Goal: Transaction & Acquisition: Download file/media

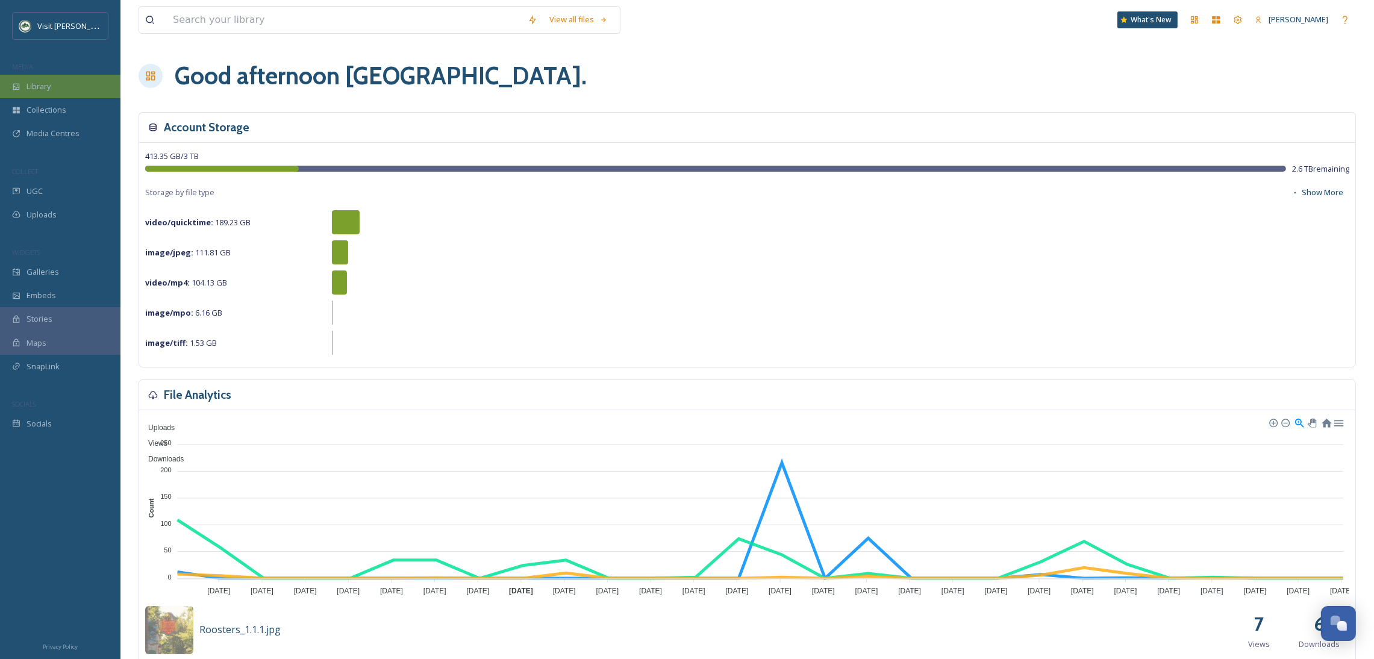
click at [52, 83] on div "Library" at bounding box center [60, 86] width 120 height 23
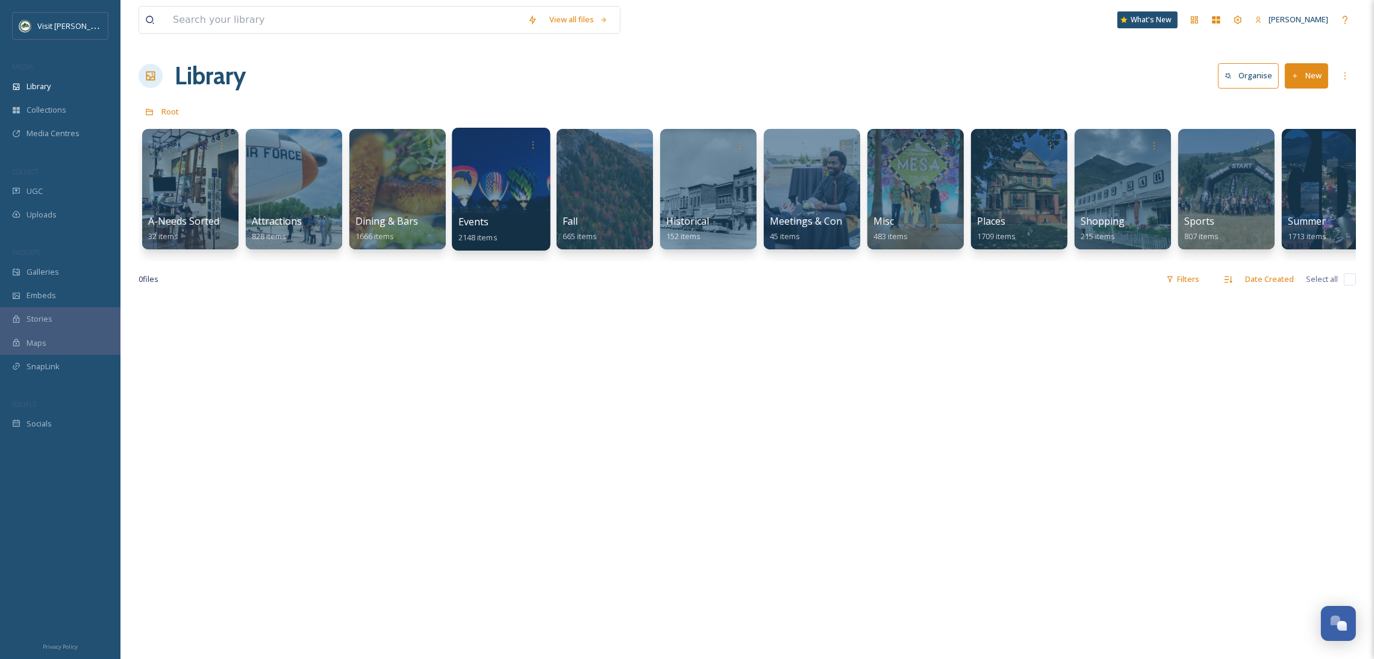
click at [468, 175] on div at bounding box center [501, 189] width 98 height 123
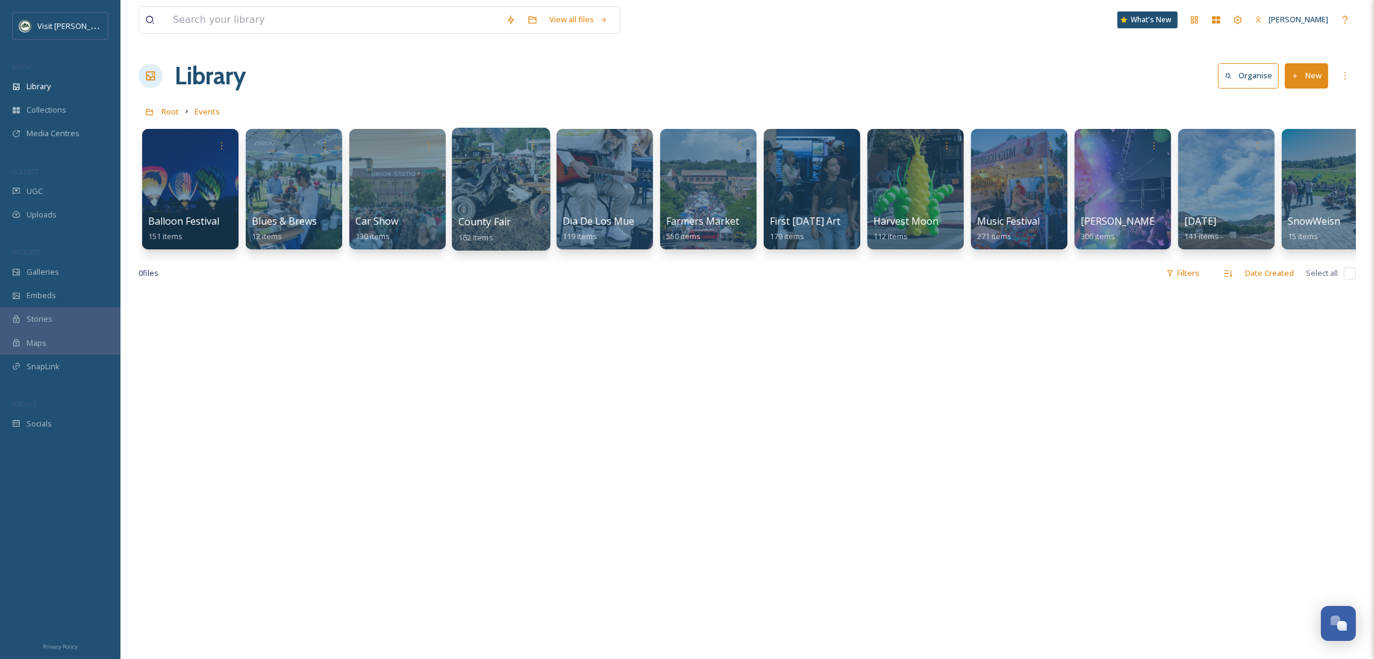
click at [524, 184] on div at bounding box center [501, 189] width 98 height 123
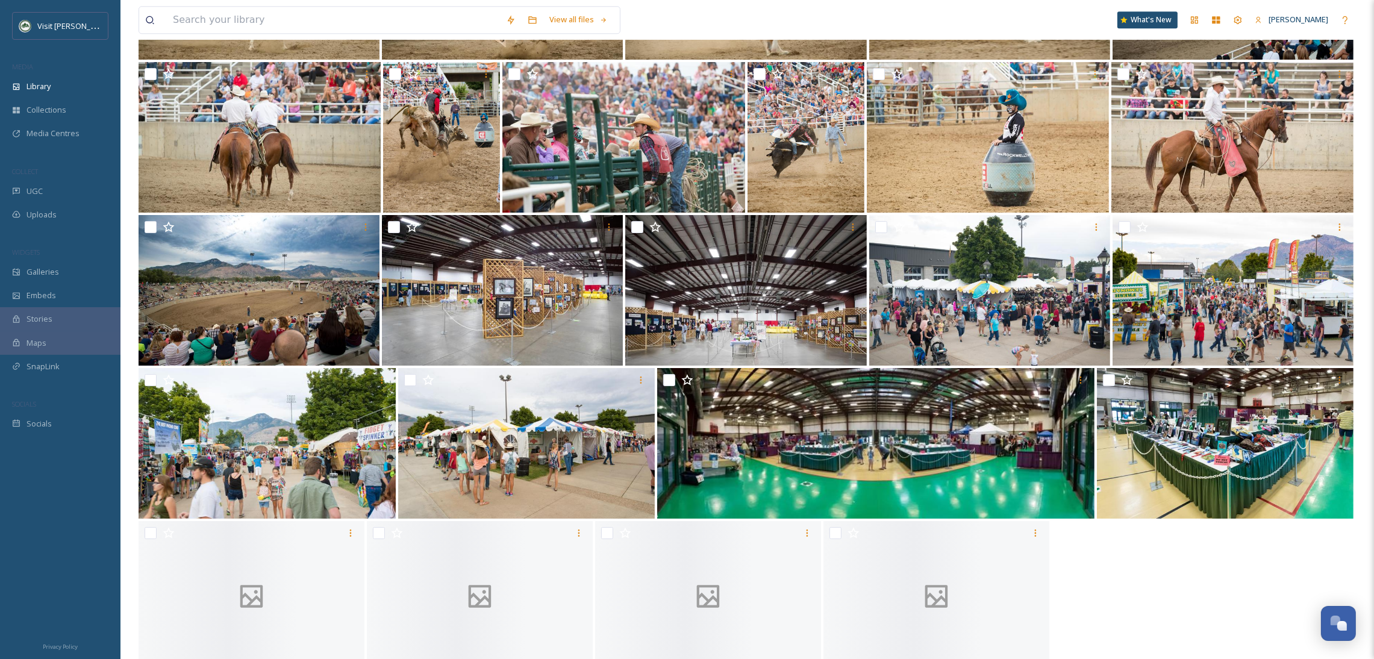
scroll to position [4543, 0]
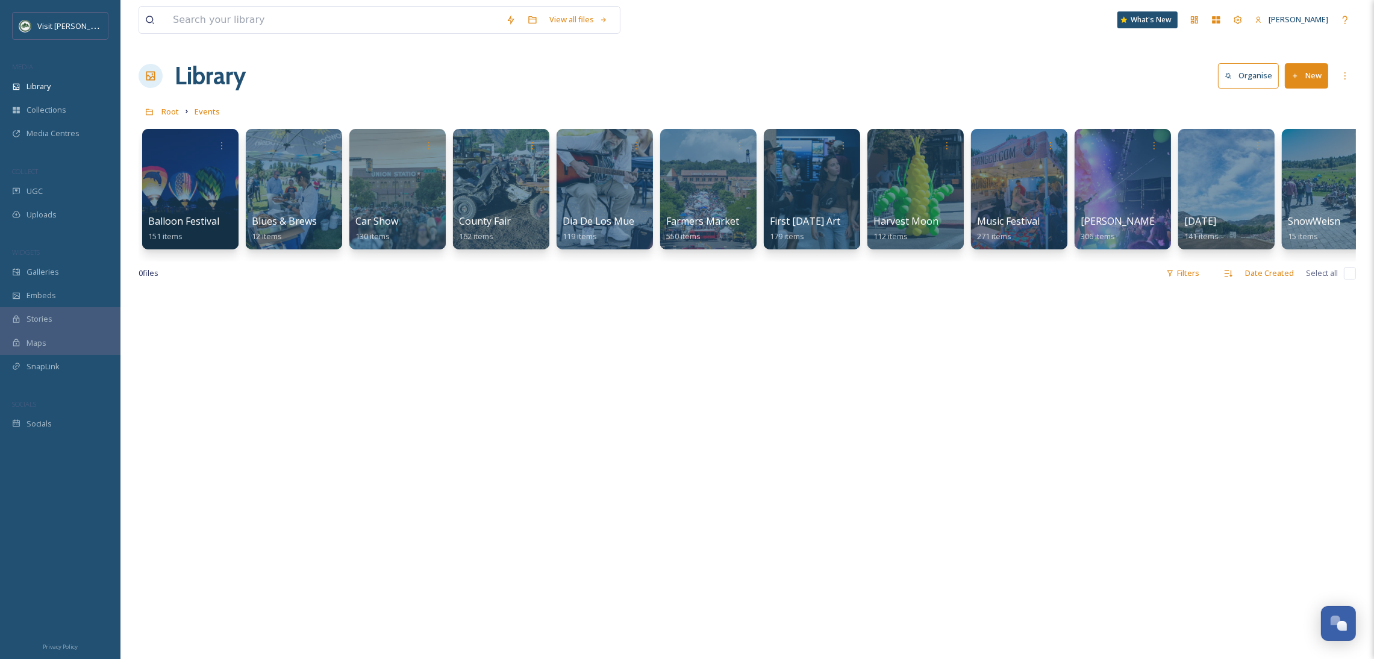
click at [178, 110] on div "Root Events" at bounding box center [748, 111] width 1218 height 23
click at [173, 110] on span "Root" at bounding box center [169, 111] width 17 height 11
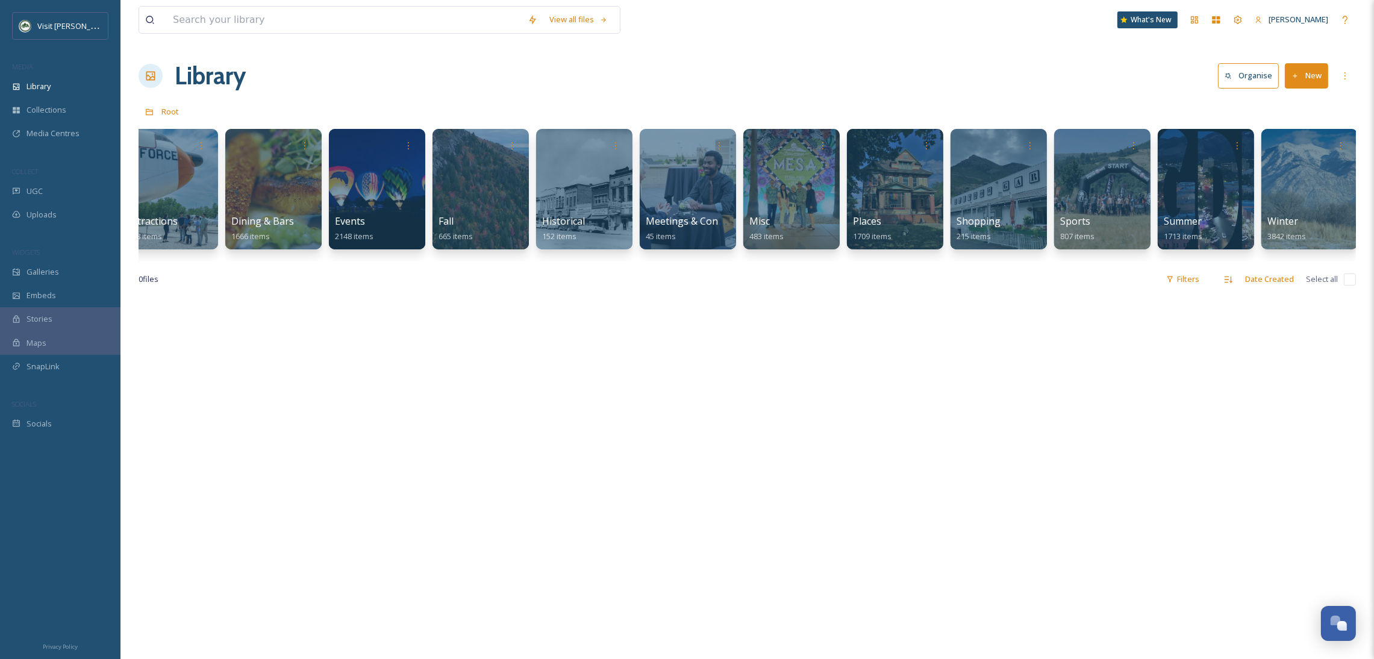
scroll to position [0, 233]
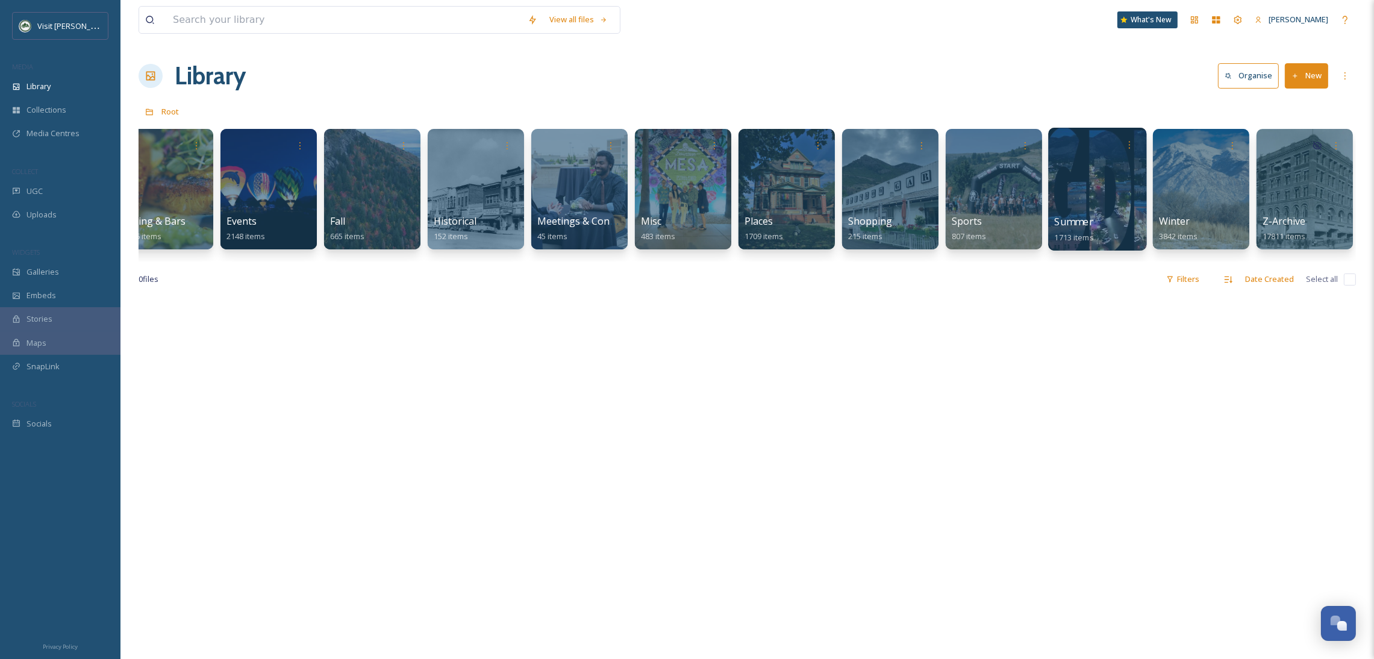
click at [1098, 184] on div at bounding box center [1097, 189] width 98 height 123
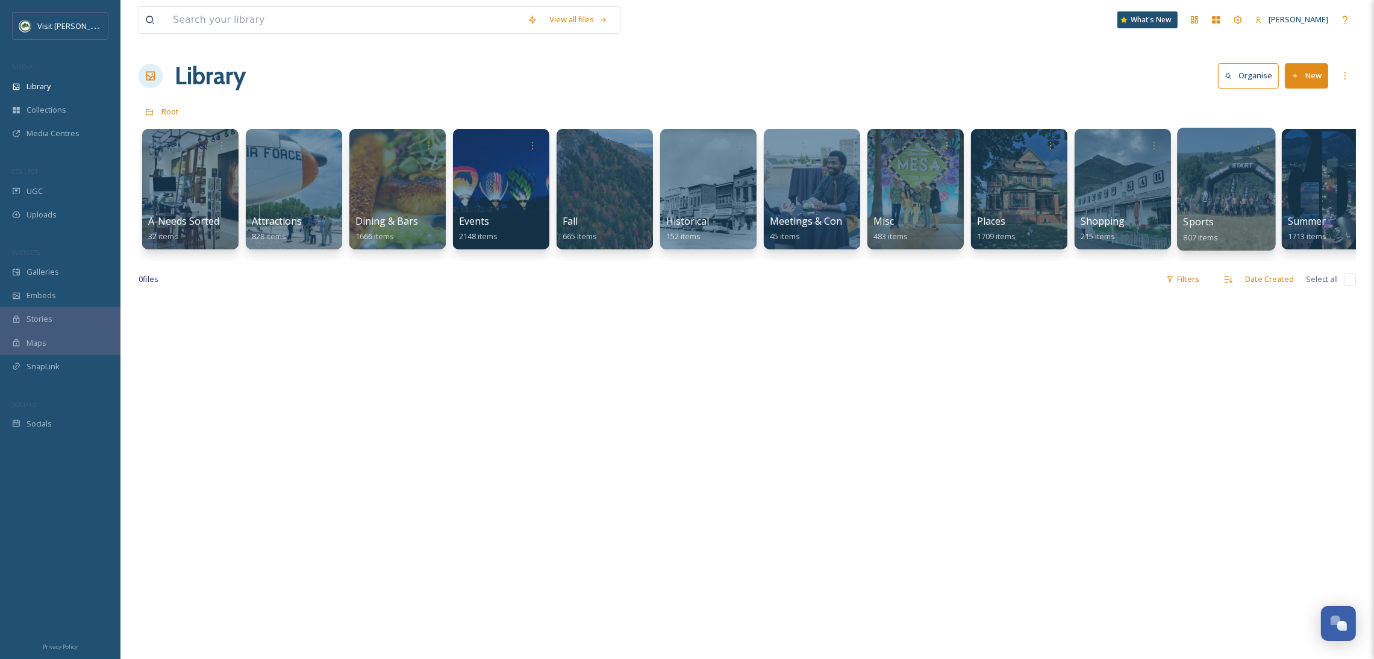
click at [1192, 177] on div at bounding box center [1226, 189] width 98 height 123
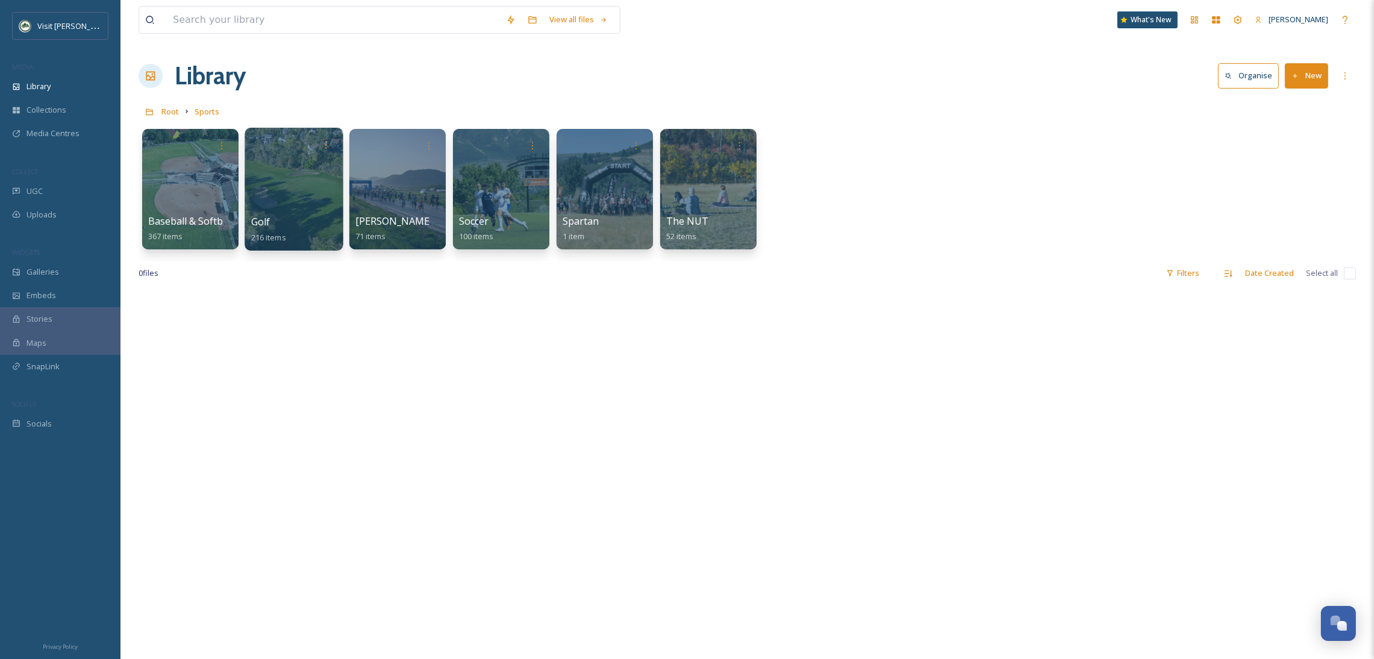
click at [287, 162] on div at bounding box center [294, 189] width 98 height 123
click at [268, 193] on div at bounding box center [294, 189] width 98 height 123
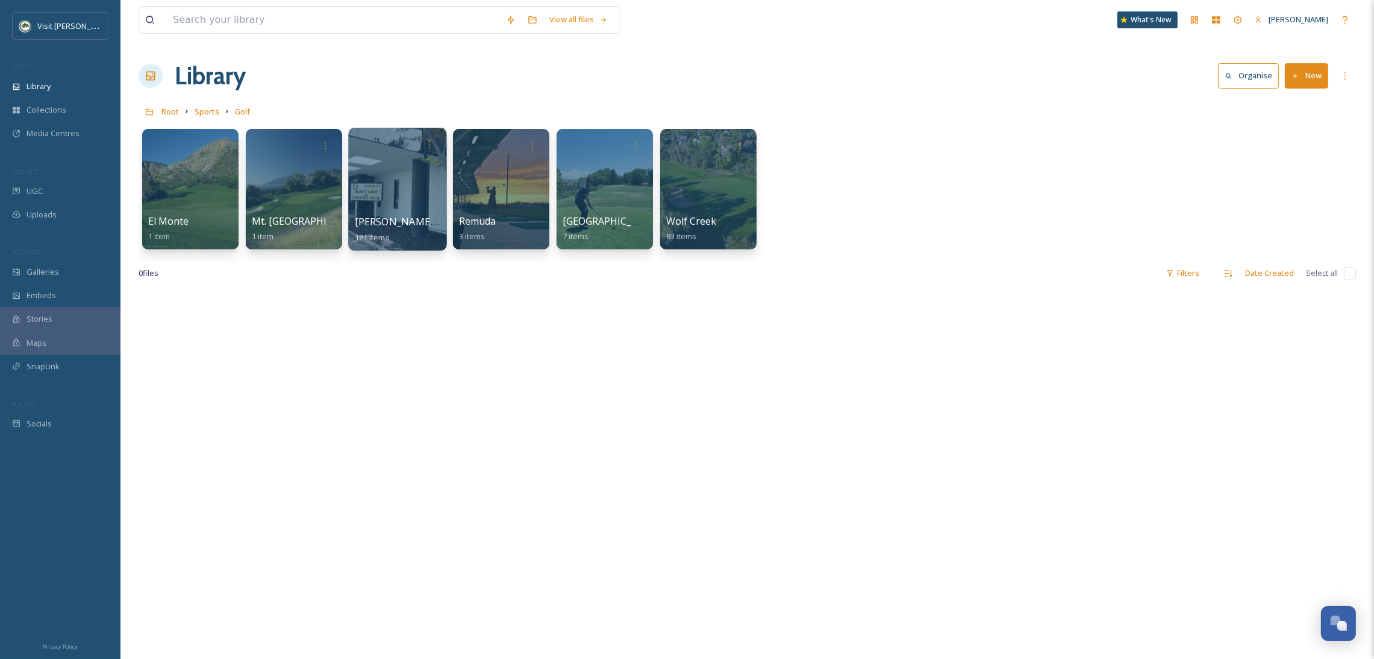
click at [368, 204] on div at bounding box center [397, 189] width 98 height 123
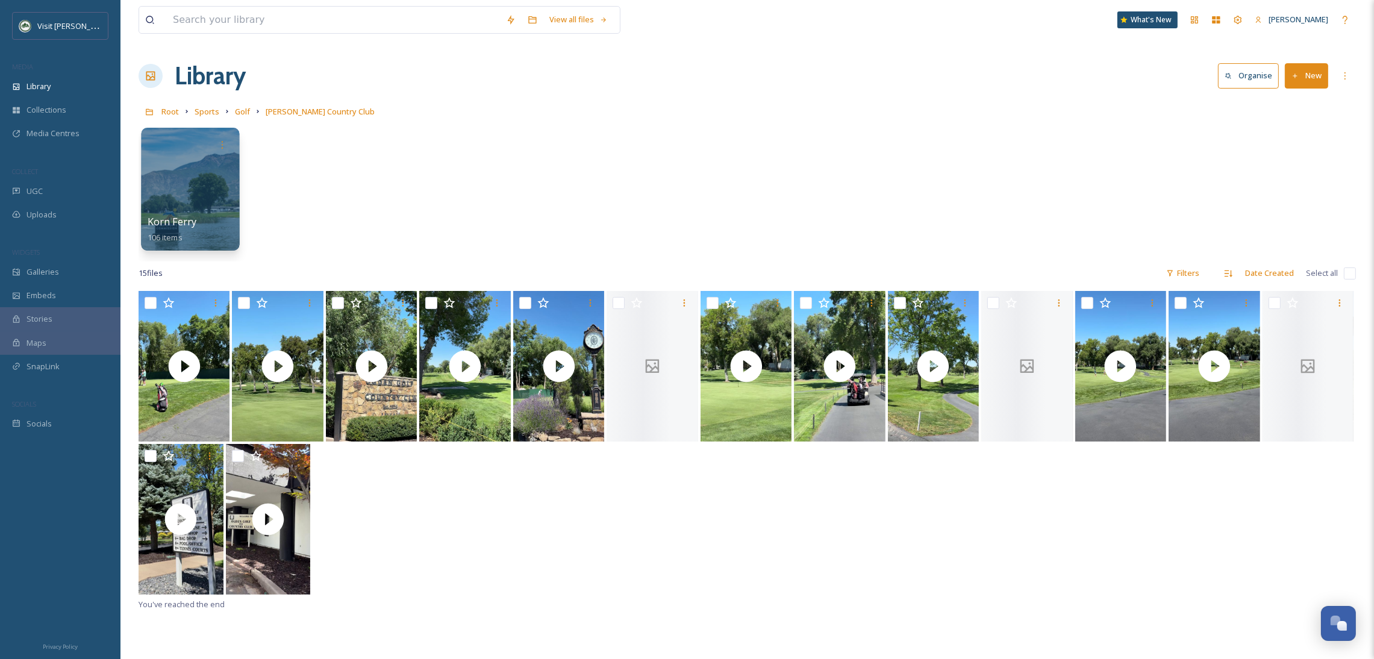
click at [176, 163] on div at bounding box center [190, 189] width 98 height 123
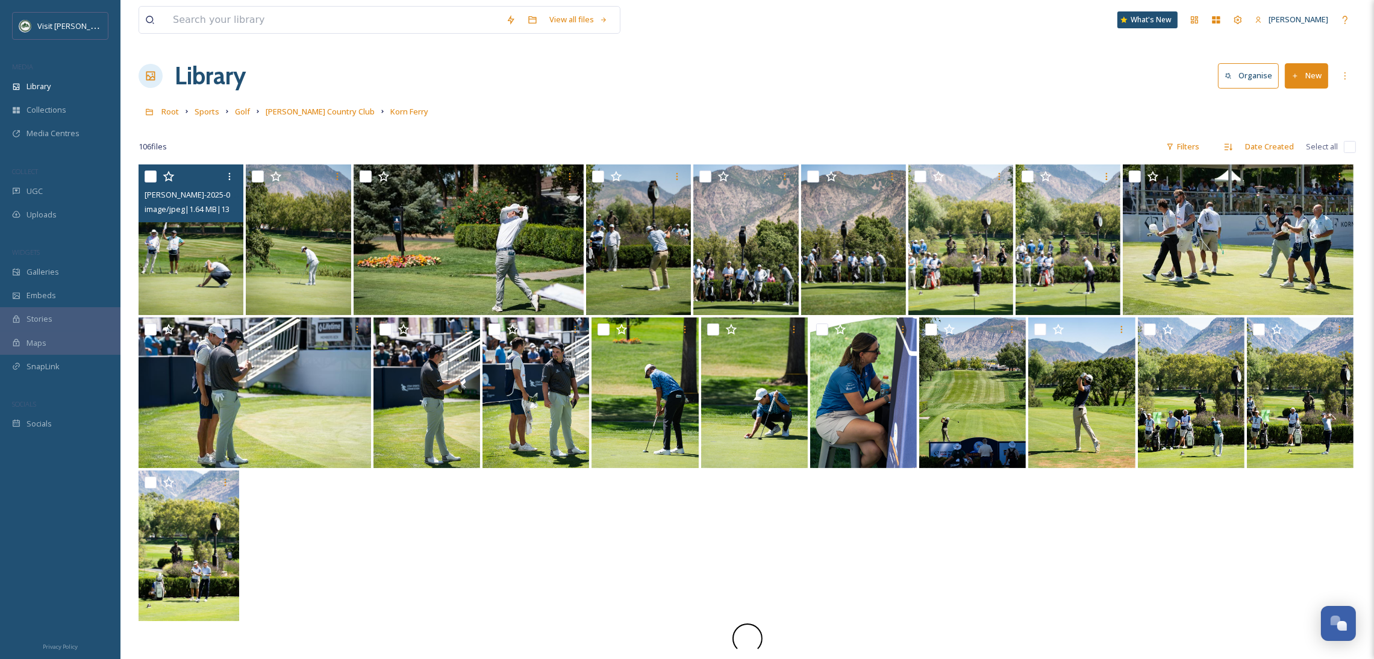
click at [221, 276] on img at bounding box center [191, 239] width 105 height 151
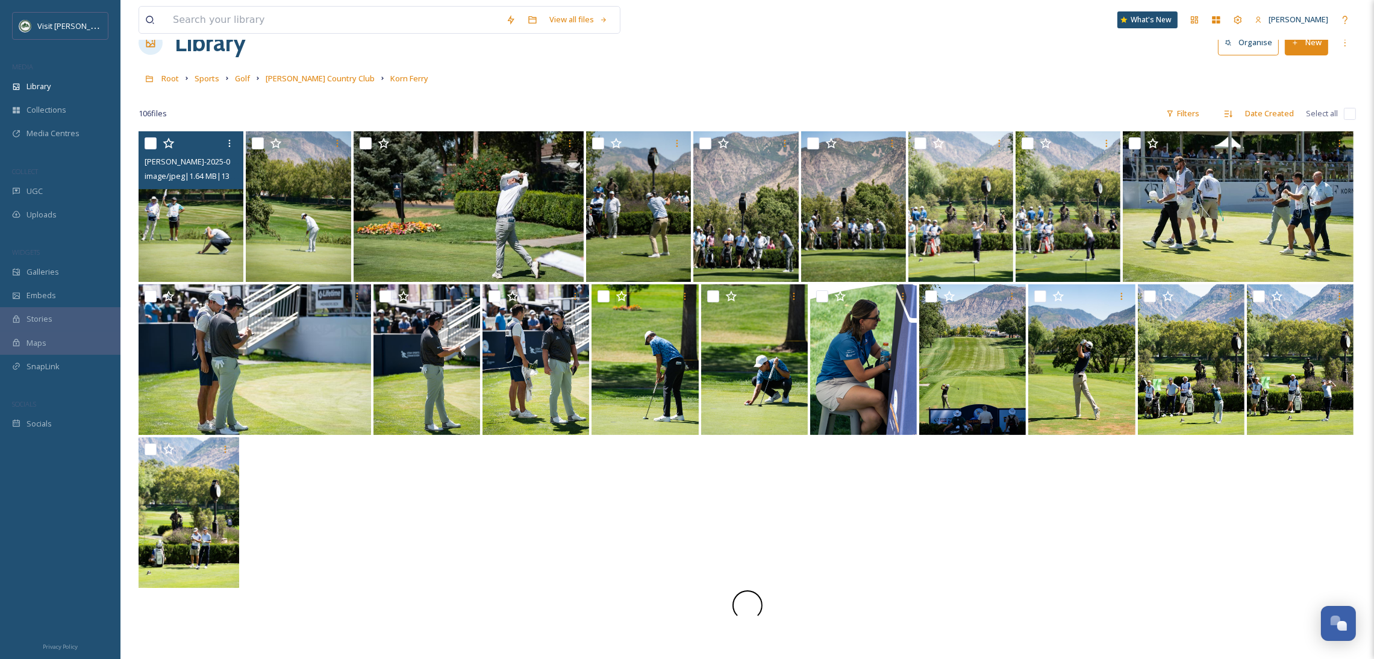
scroll to position [90, 0]
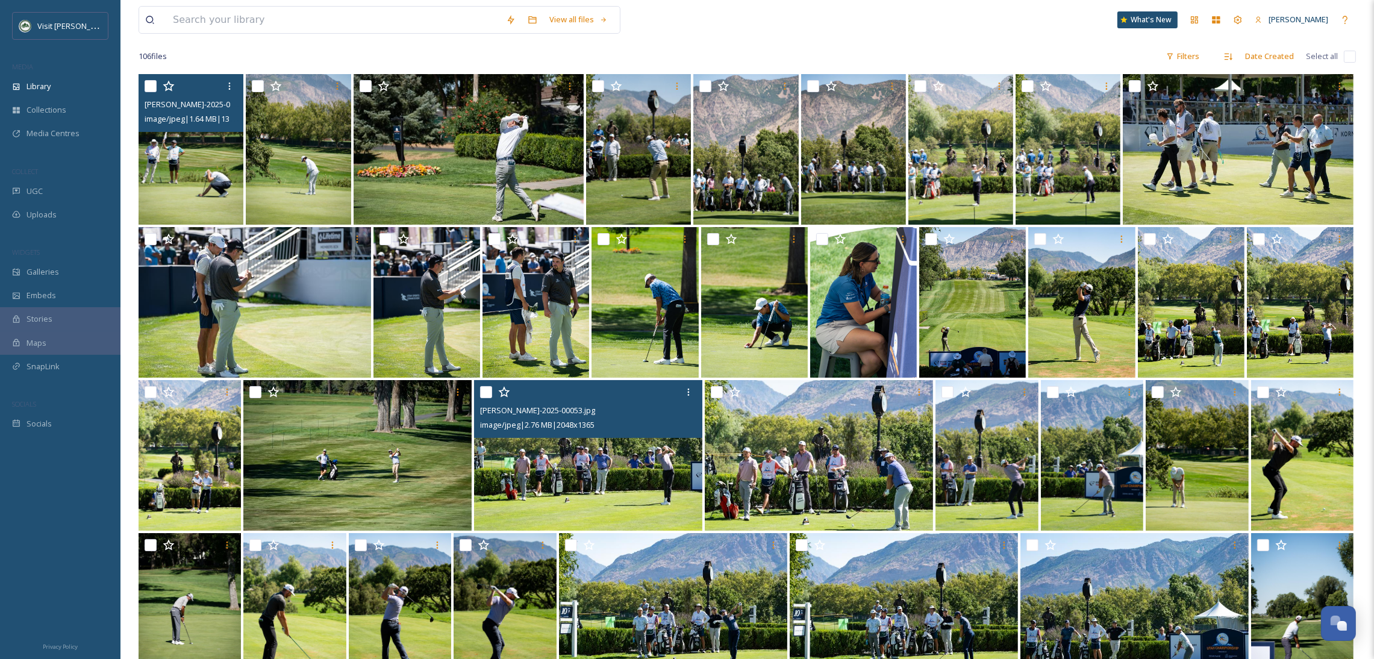
click at [648, 488] on img at bounding box center [588, 455] width 228 height 151
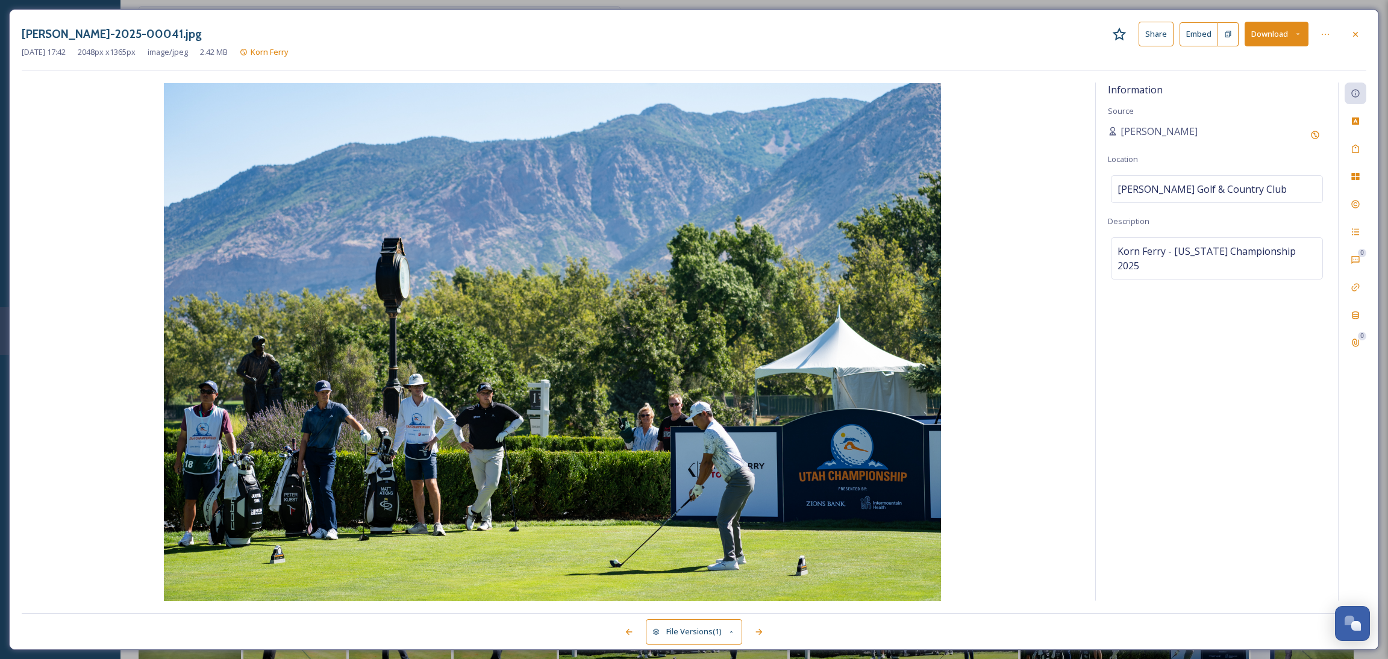
click at [1269, 27] on button "Download" at bounding box center [1277, 34] width 64 height 25
click at [1237, 63] on span "Download Original (2048 x 1365)" at bounding box center [1245, 61] width 114 height 11
click at [1357, 31] on icon at bounding box center [1356, 35] width 10 height 10
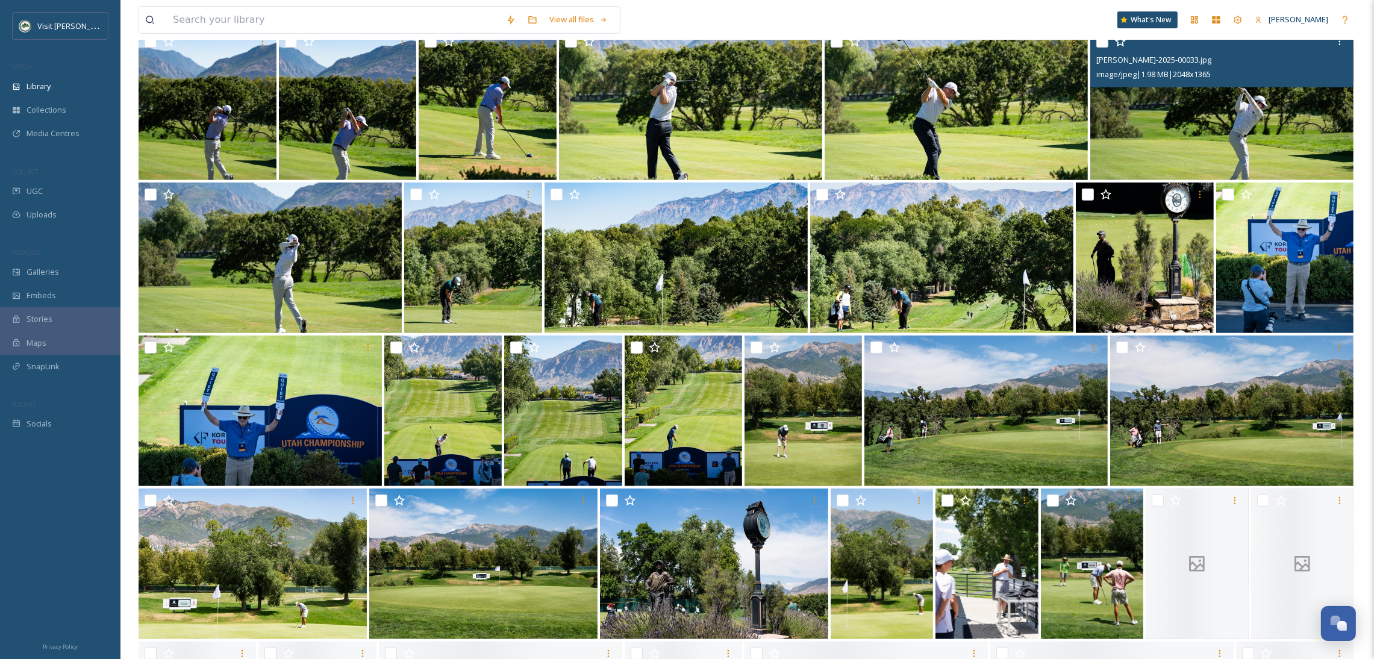
scroll to position [843, 0]
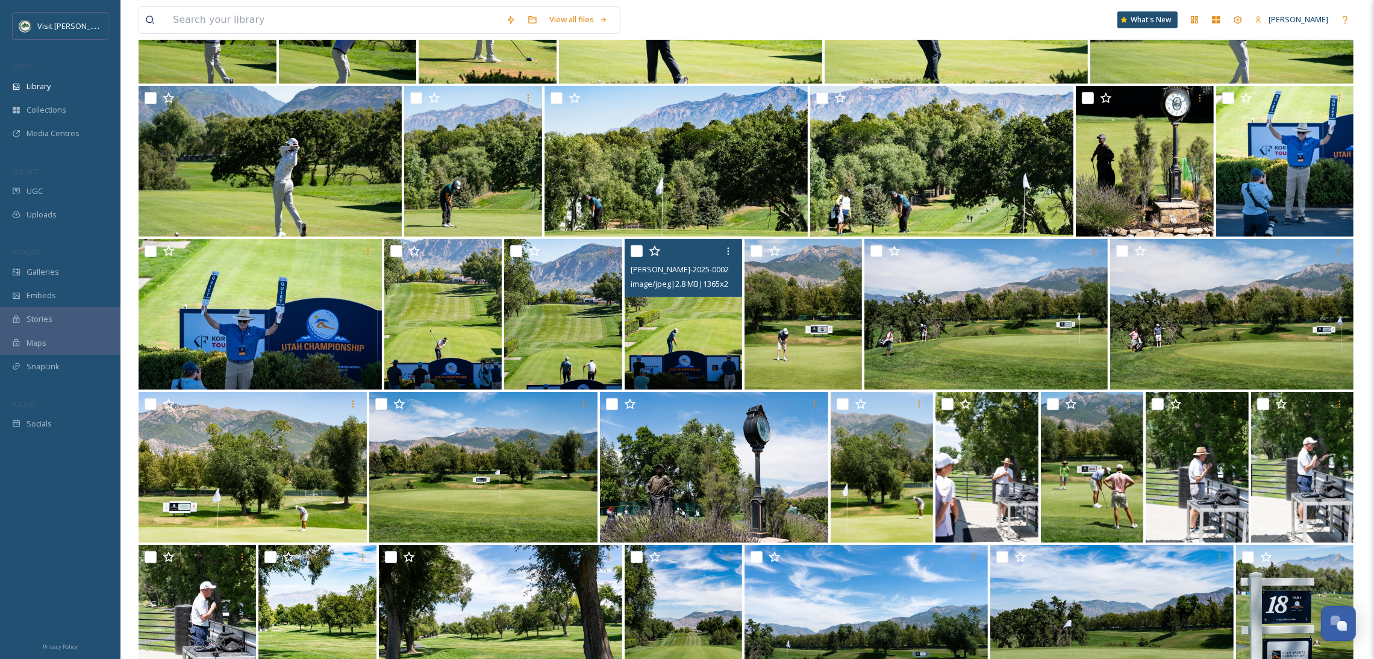
click at [665, 327] on img at bounding box center [683, 314] width 117 height 151
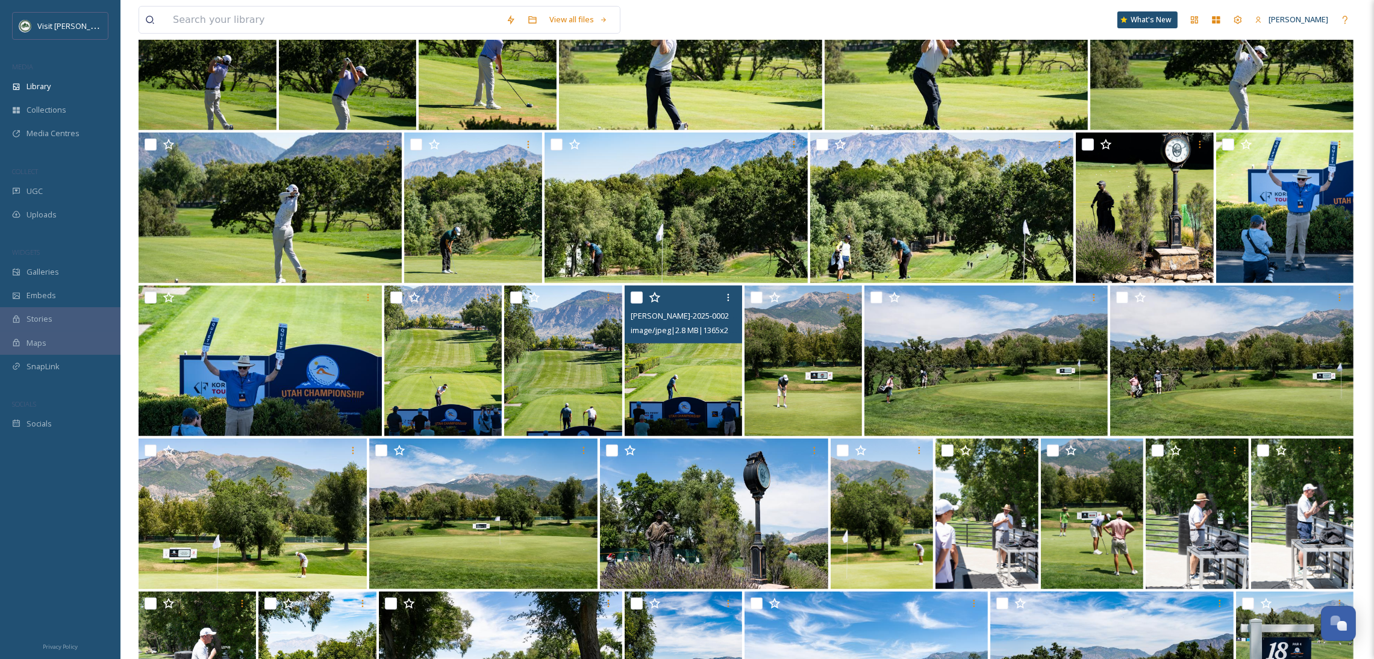
scroll to position [786, 0]
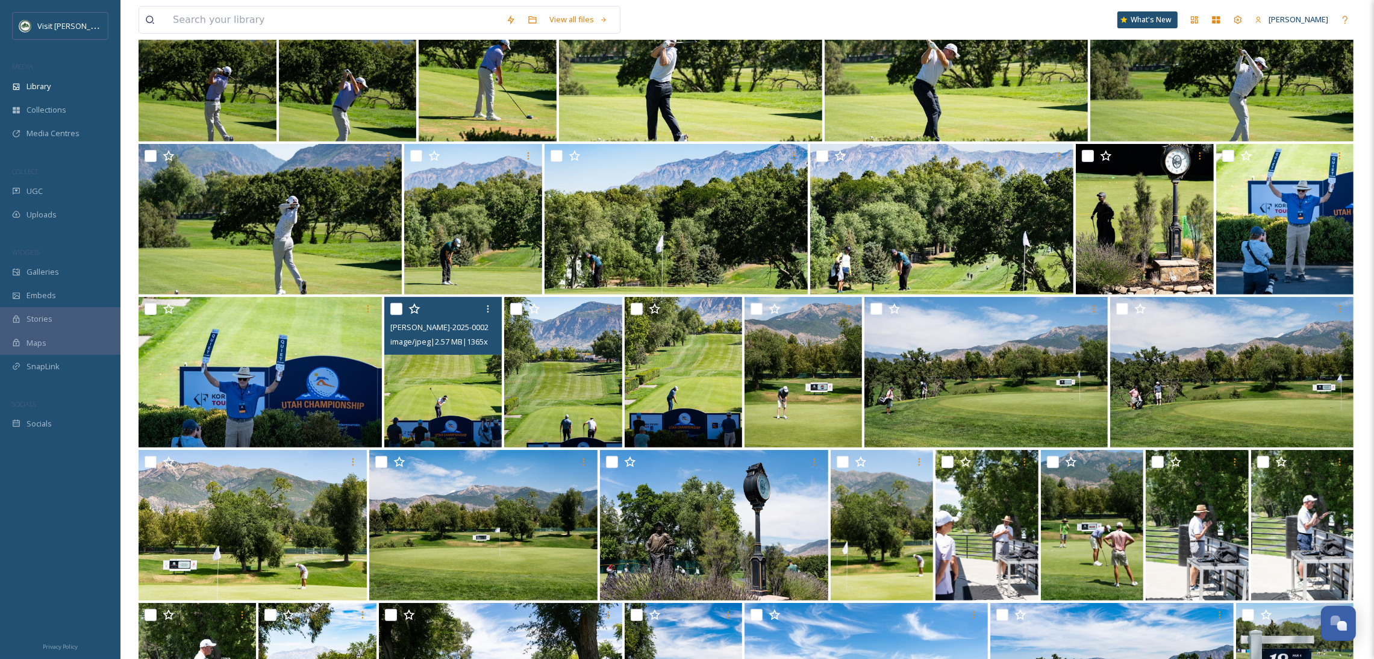
click at [468, 420] on img at bounding box center [442, 372] width 117 height 151
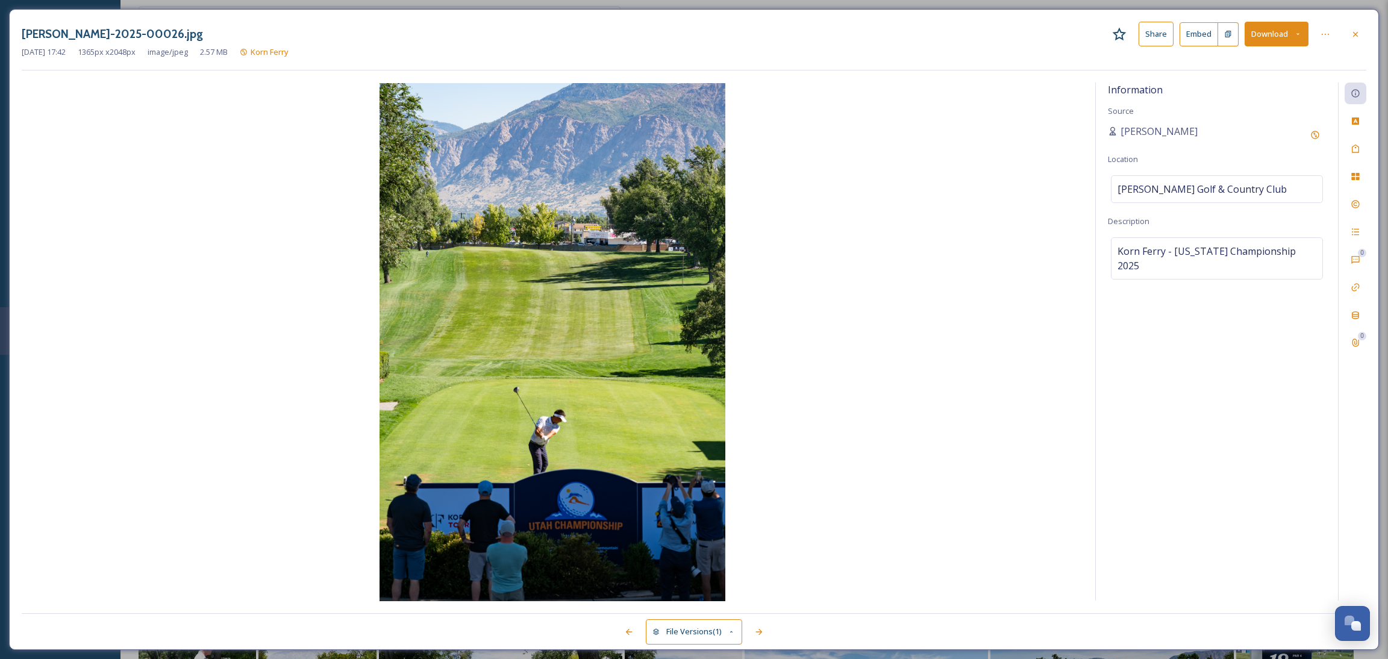
click at [1275, 45] on button "Download" at bounding box center [1277, 34] width 64 height 25
click at [1267, 61] on span "Download Original (1365 x 2048)" at bounding box center [1245, 61] width 114 height 11
click at [1360, 36] on div at bounding box center [1356, 34] width 22 height 22
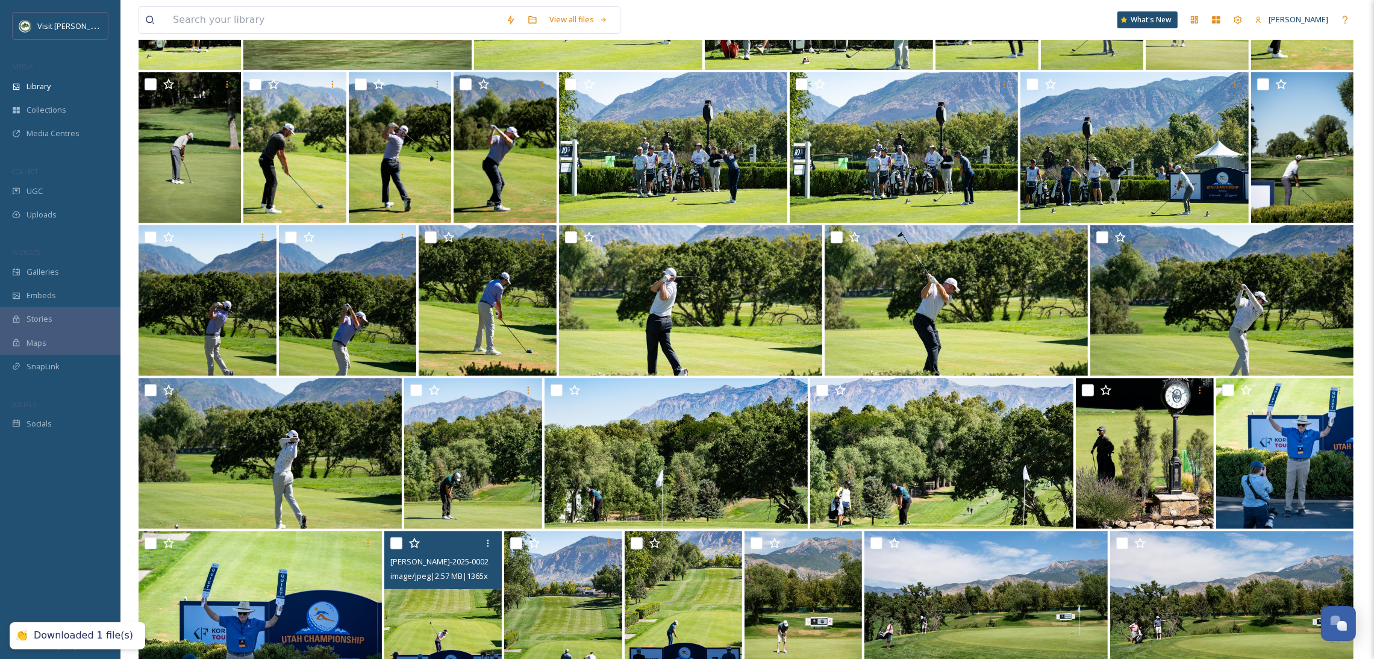
scroll to position [424, 0]
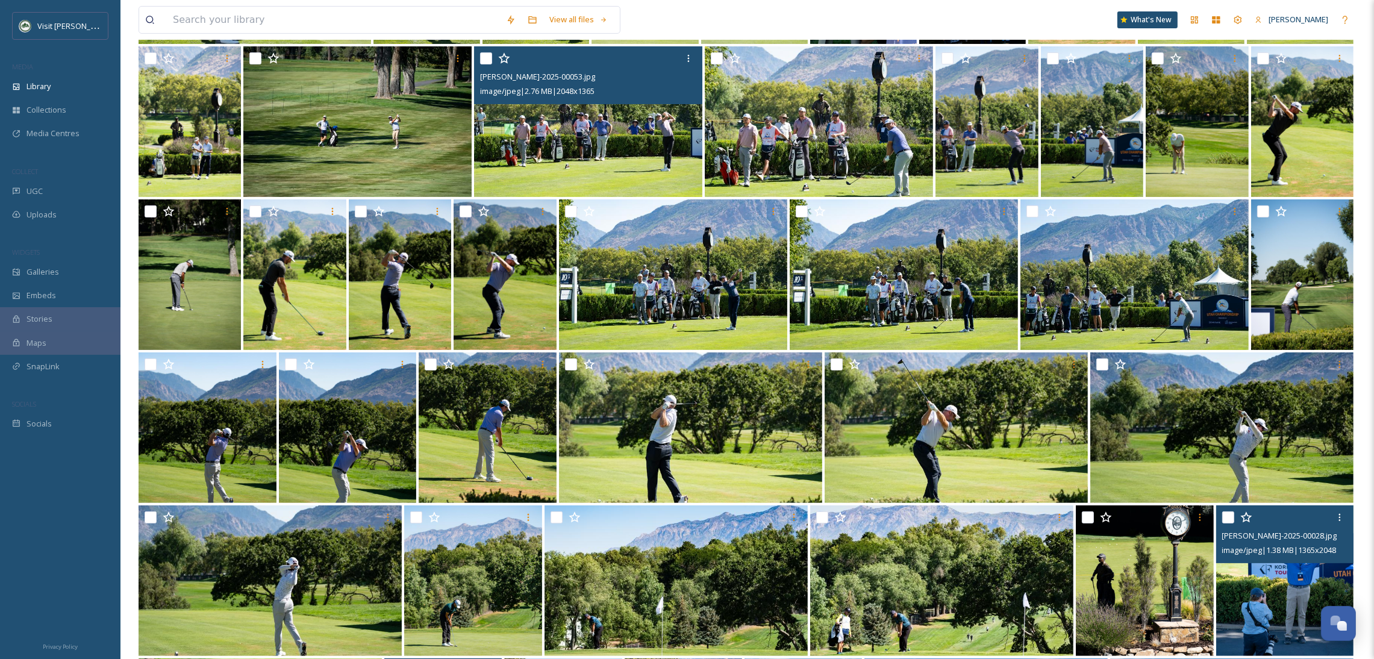
click at [1253, 557] on div "image/jpeg | 1.38 MB | 1365 x 2048" at bounding box center [1286, 550] width 129 height 14
click at [1254, 572] on img at bounding box center [1285, 580] width 138 height 151
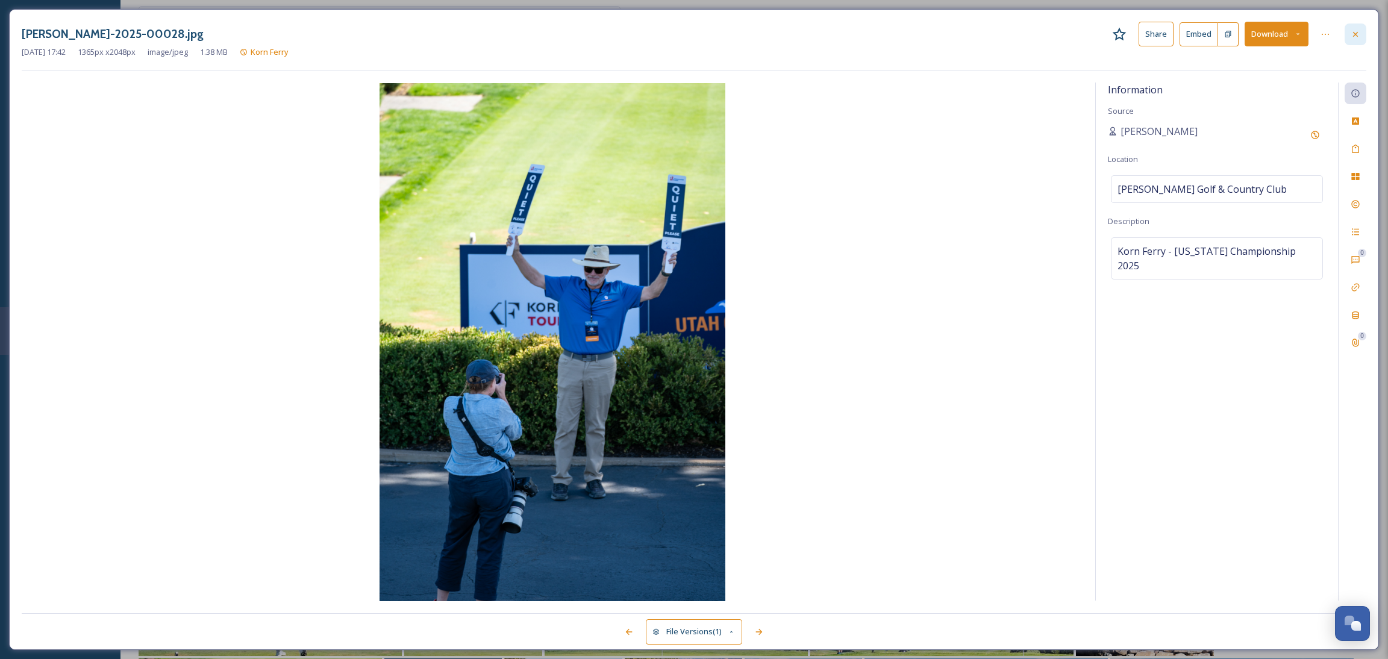
click at [1356, 40] on div at bounding box center [1356, 34] width 22 height 22
